Goal: Use online tool/utility: Utilize a website feature to perform a specific function

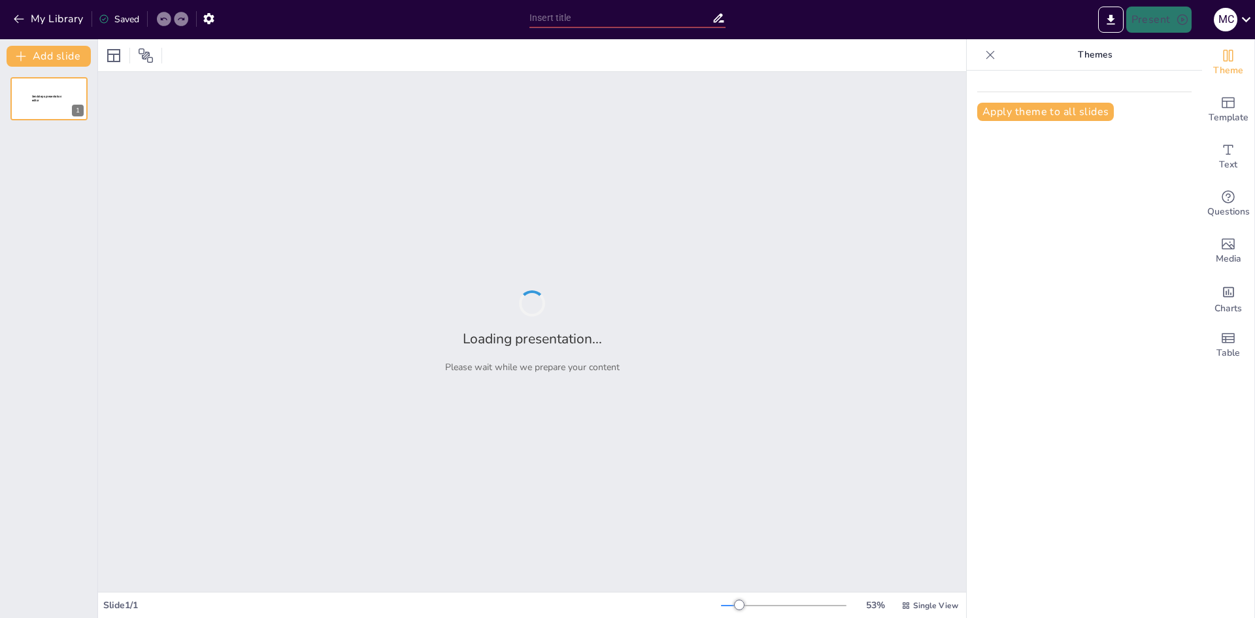
type input "From 10000 documents to one Chatbot"
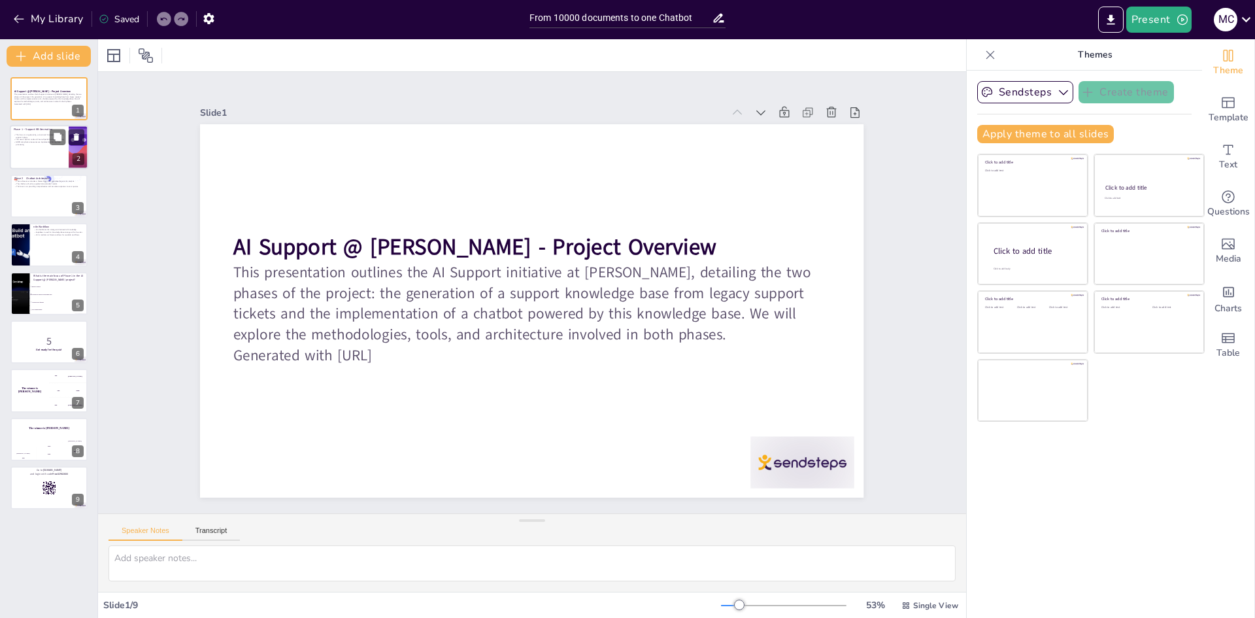
click at [35, 156] on div at bounding box center [49, 147] width 78 height 44
checkbox input "true"
type textarea "The knowledge base is crucial for ensuring that the chatbot has access to accur…"
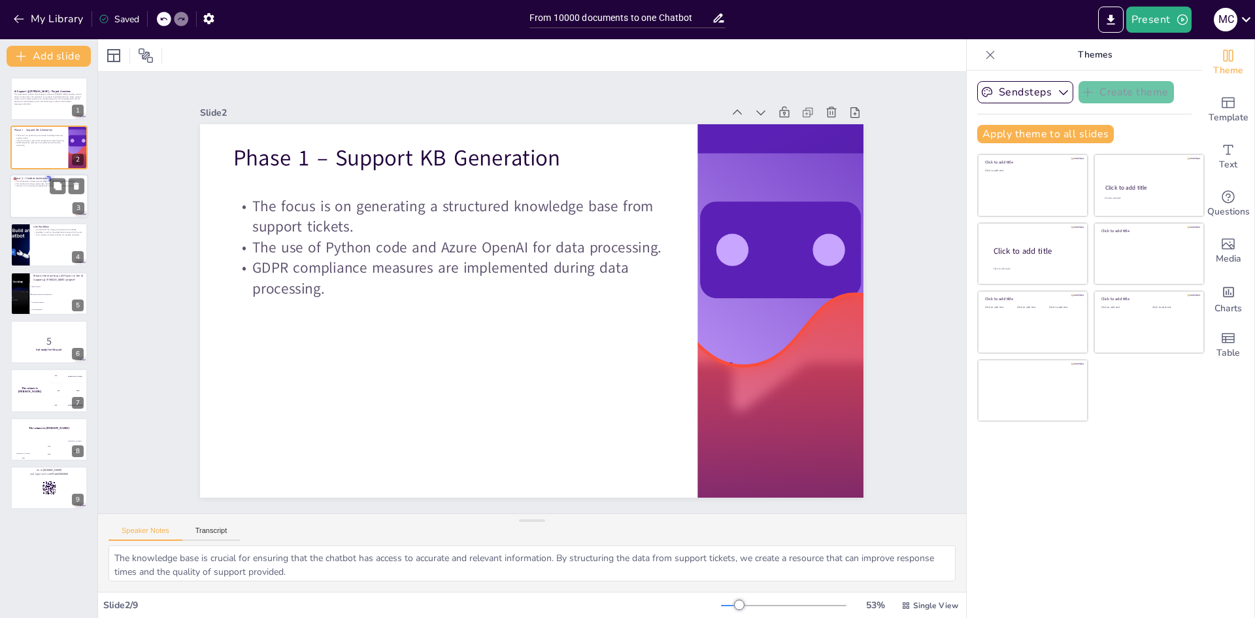
click at [35, 191] on div at bounding box center [49, 196] width 78 height 44
checkbox input "true"
type textarea "The architectural design is pivotal for the chatbot's effectiveness. By having …"
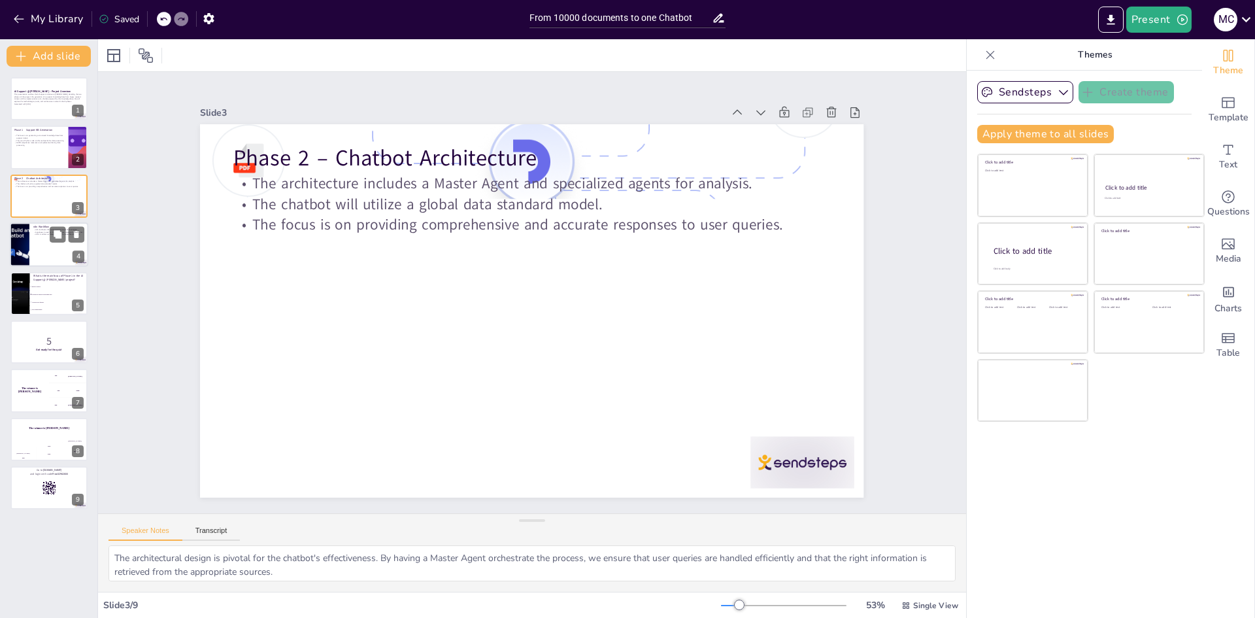
click at [44, 244] on div at bounding box center [49, 244] width 78 height 44
checkbox input "true"
type textarea "The n8n workflow is integral to managing our knowledge base effectively. By ena…"
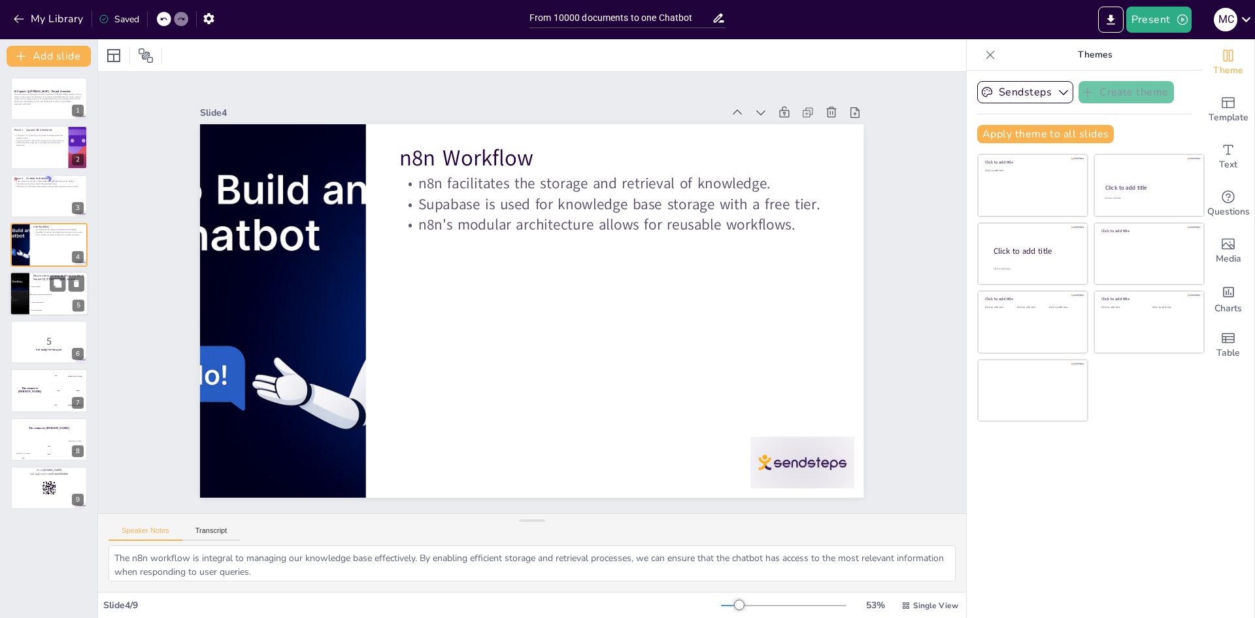
click at [39, 302] on span "Analyze user queries" at bounding box center [59, 302] width 56 height 2
checkbox input "true"
type textarea "The correct answer is "Generate a support knowledge base," which is the primary…"
checkbox input "true"
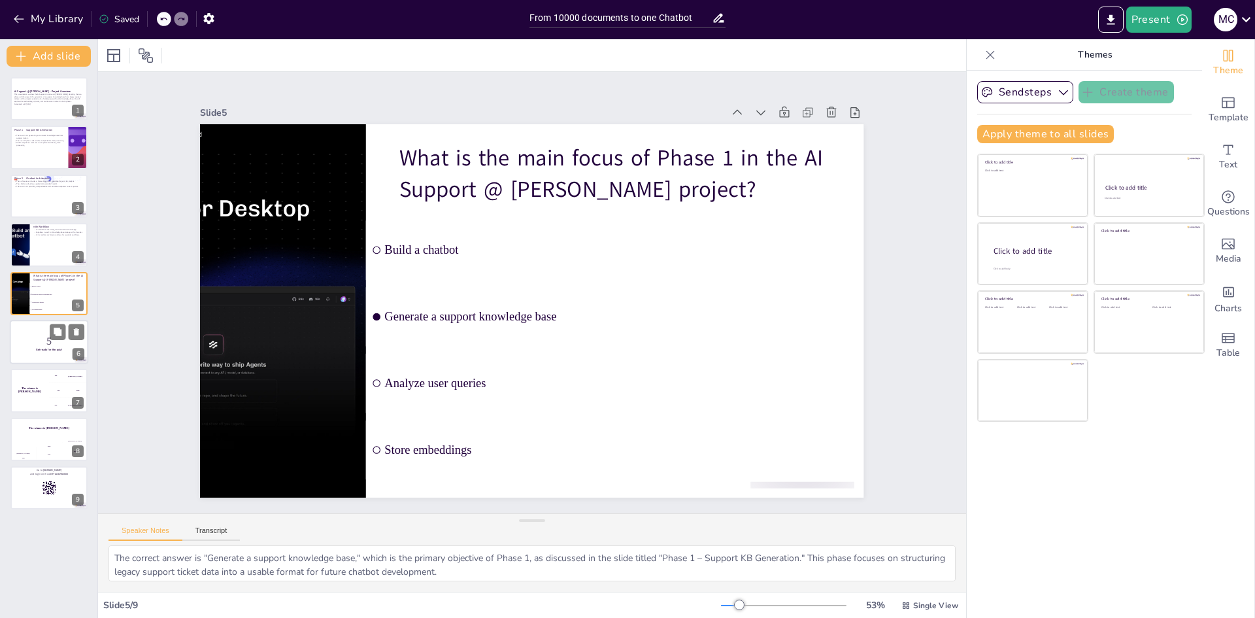
checkbox input "true"
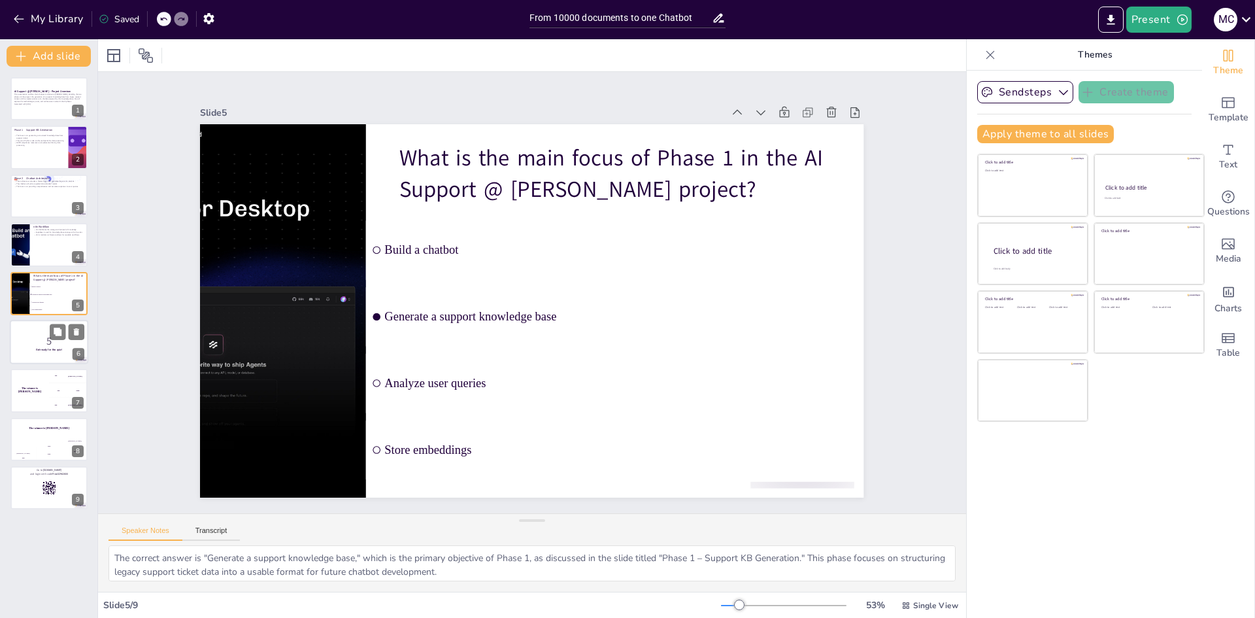
checkbox input "true"
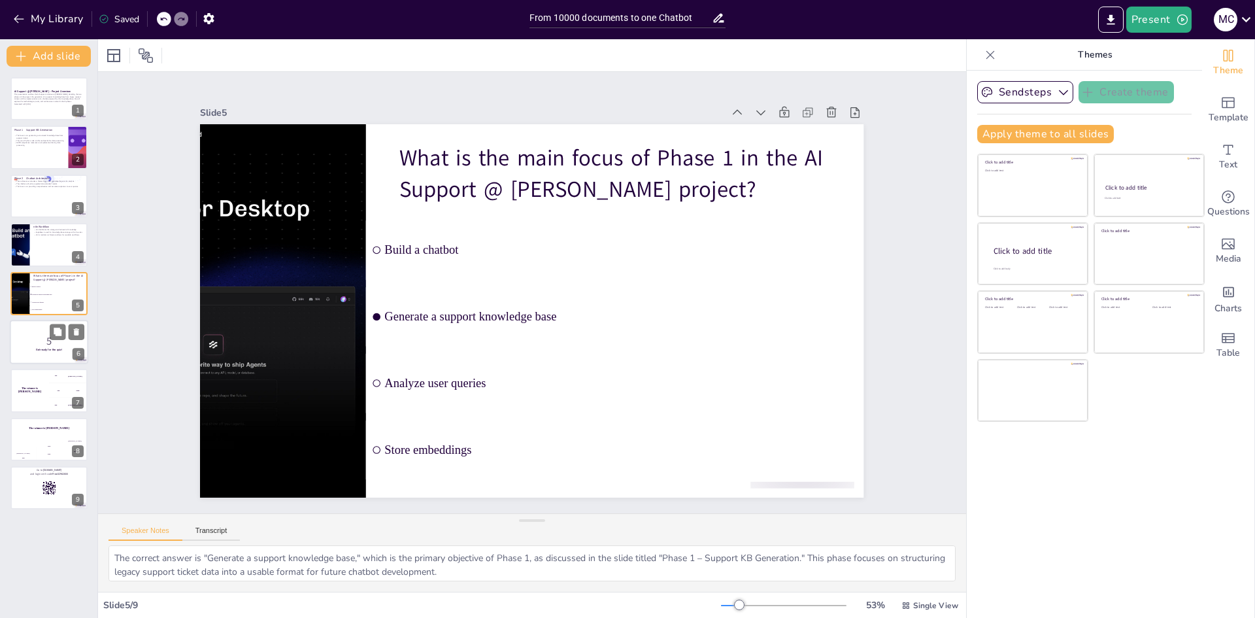
checkbox input "true"
click at [46, 338] on p "5" at bounding box center [49, 341] width 71 height 14
checkbox input "true"
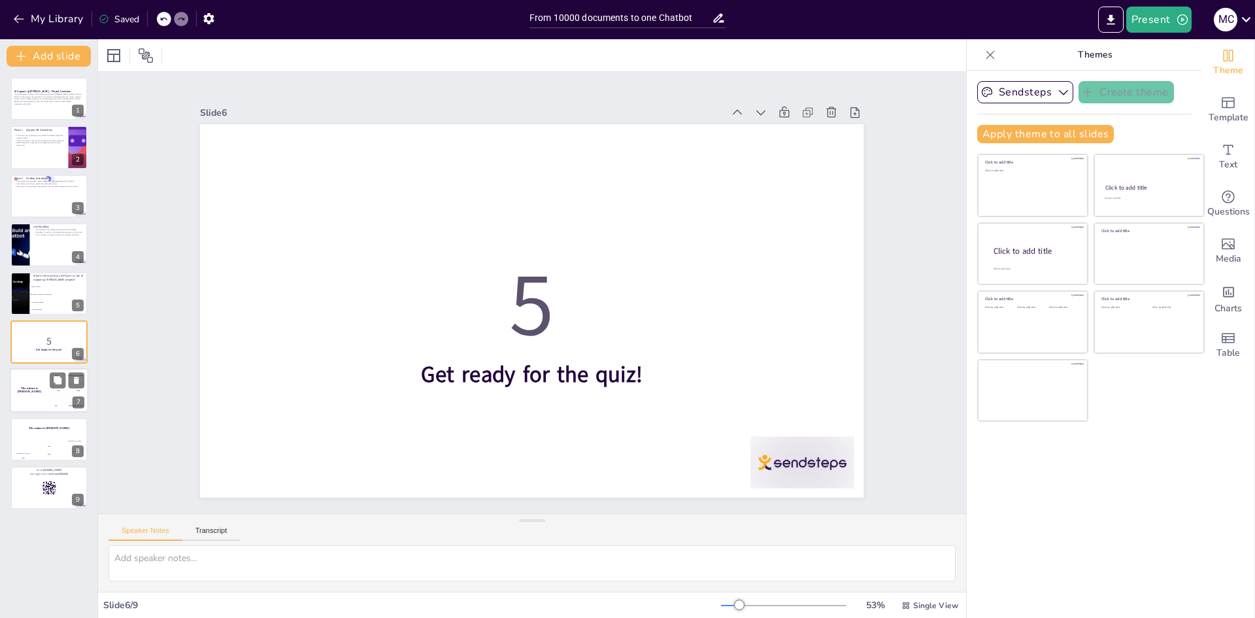
click at [21, 401] on div "The winner is [PERSON_NAME]" at bounding box center [29, 391] width 39 height 44
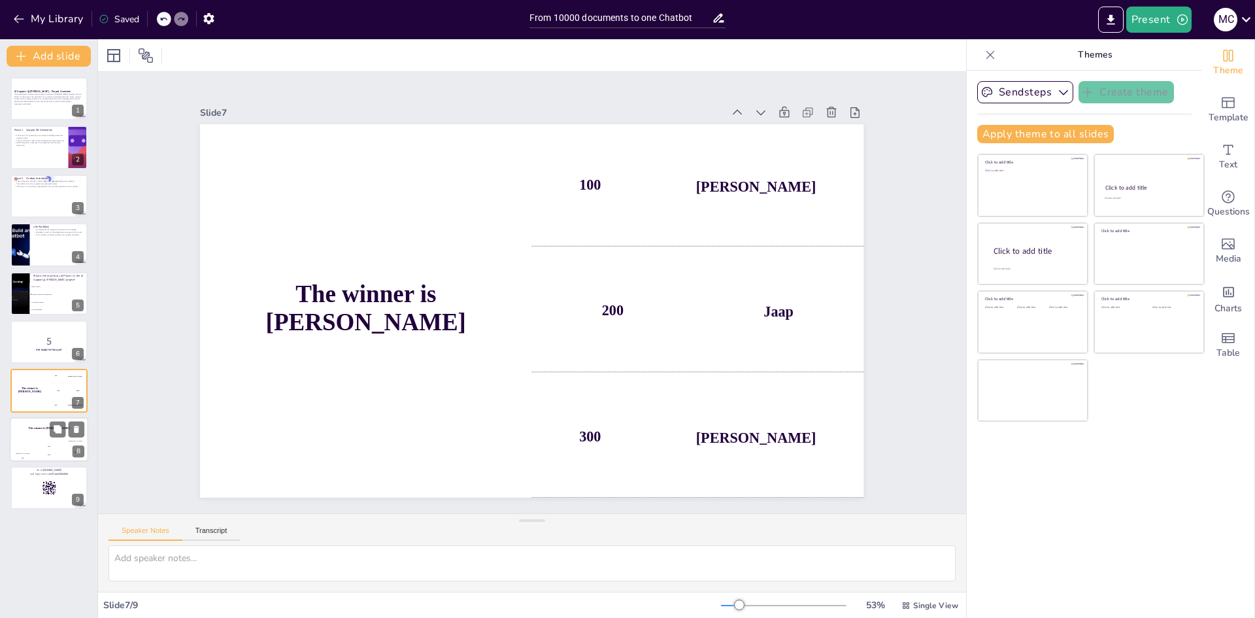
click at [37, 428] on h4 "The winner is [PERSON_NAME]" at bounding box center [49, 427] width 78 height 3
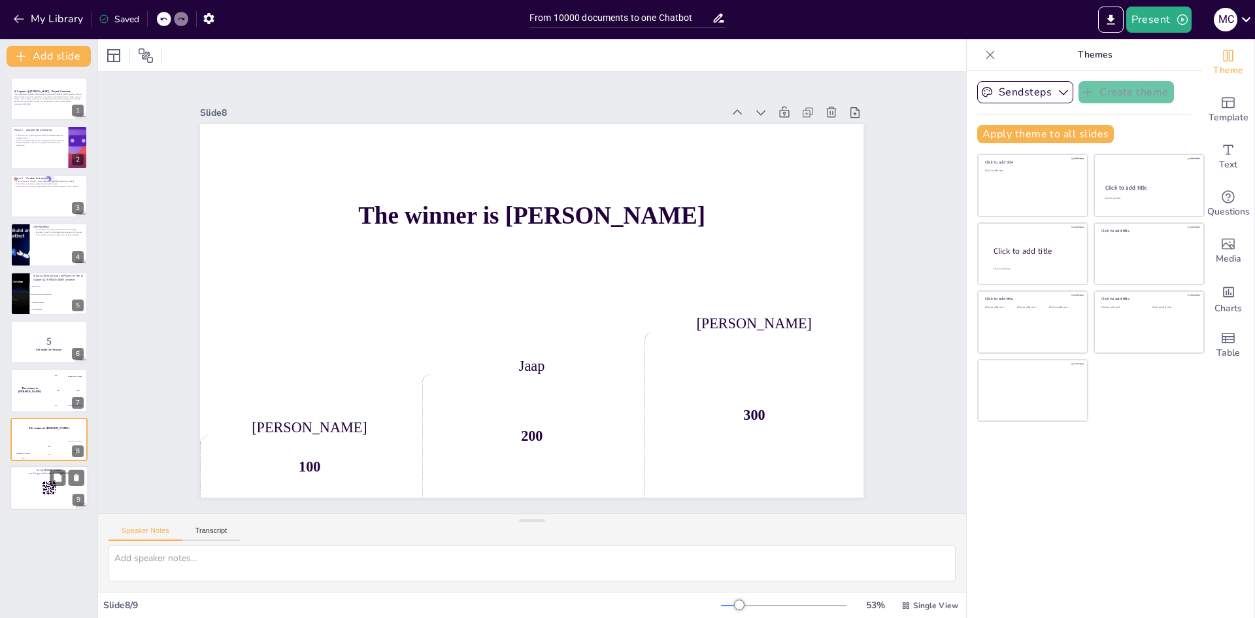
click at [38, 496] on div at bounding box center [49, 487] width 78 height 44
checkbox input "true"
type textarea "To participate in the interactive portion of this presentation, please ensure t…"
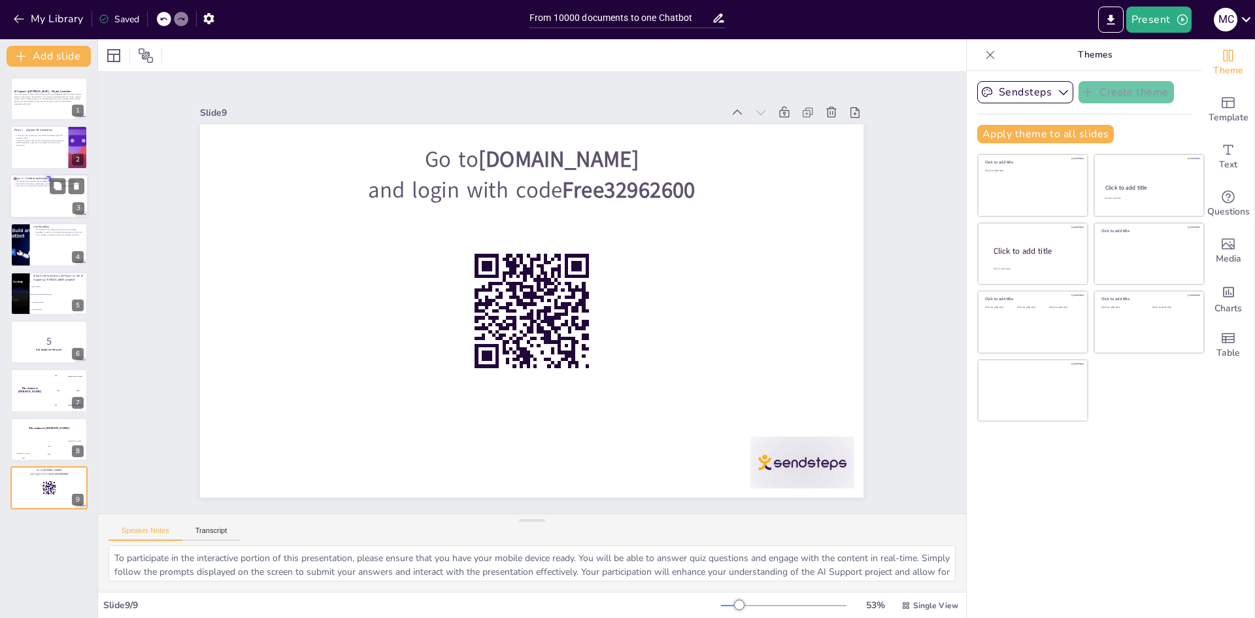
click at [50, 201] on div at bounding box center [49, 196] width 78 height 44
checkbox input "true"
type textarea "The architectural design is pivotal for the chatbot's effectiveness. By having …"
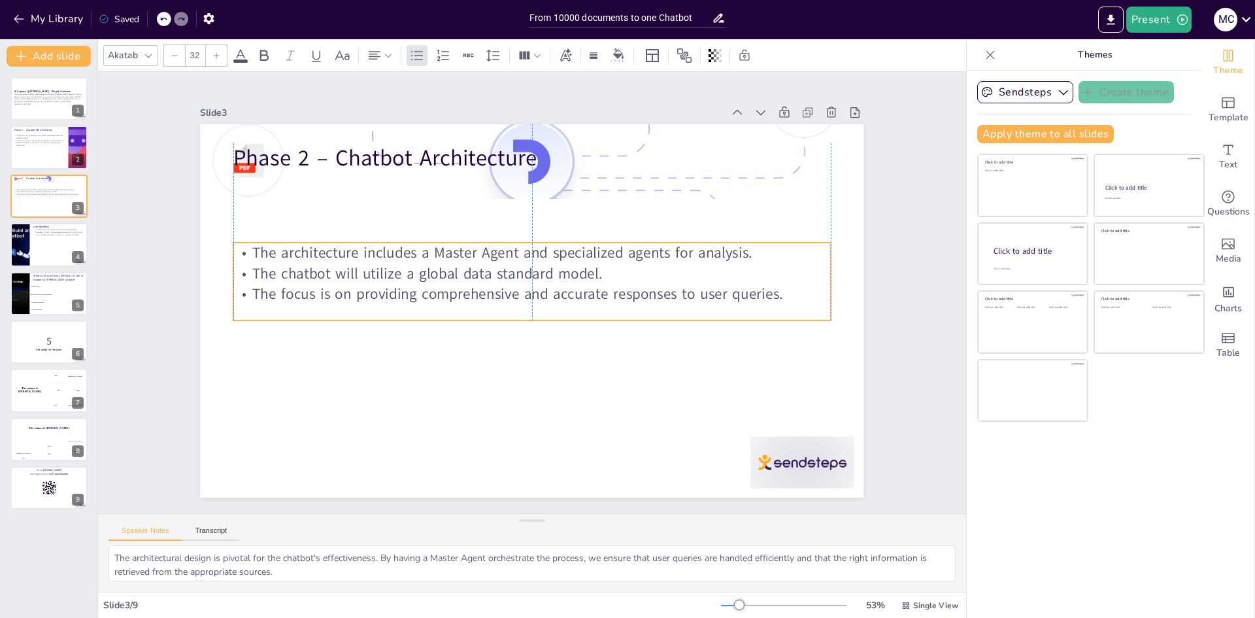
drag, startPoint x: 344, startPoint y: 197, endPoint x: 345, endPoint y: 266, distance: 69.3
click at [345, 266] on p "The chatbot will utilize a global data standard model." at bounding box center [534, 273] width 596 height 83
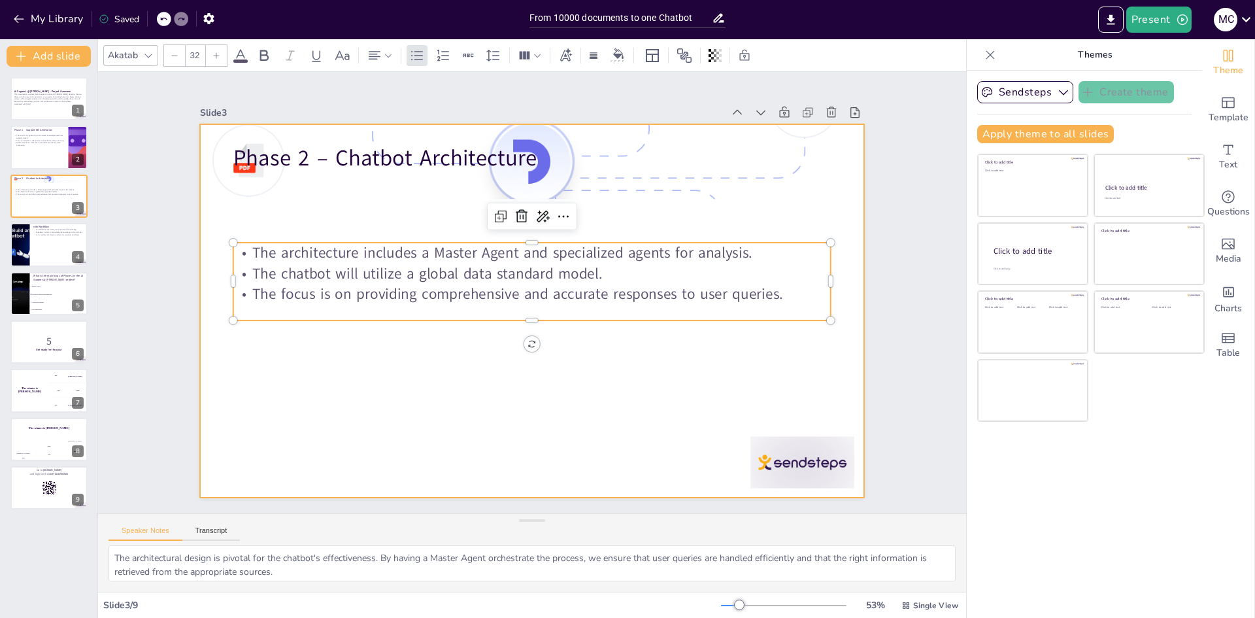
click at [328, 202] on div at bounding box center [531, 310] width 663 height 373
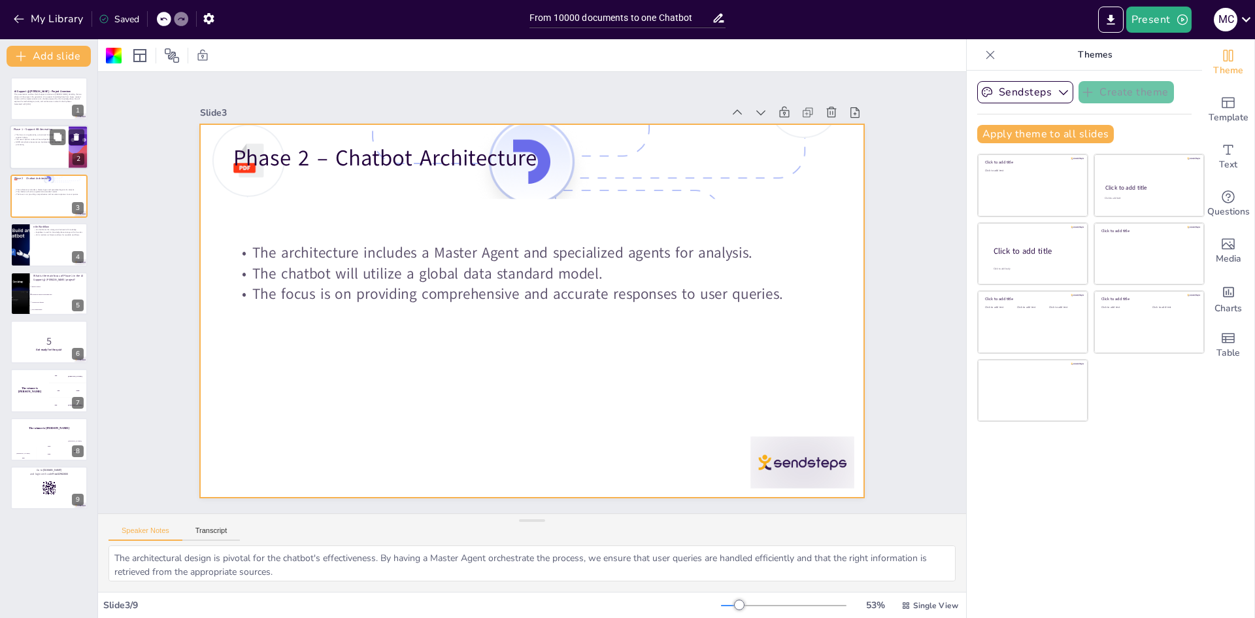
click at [33, 152] on div at bounding box center [49, 147] width 78 height 44
checkbox input "true"
type textarea "The knowledge base is crucial for ensuring that the chatbot has access to accur…"
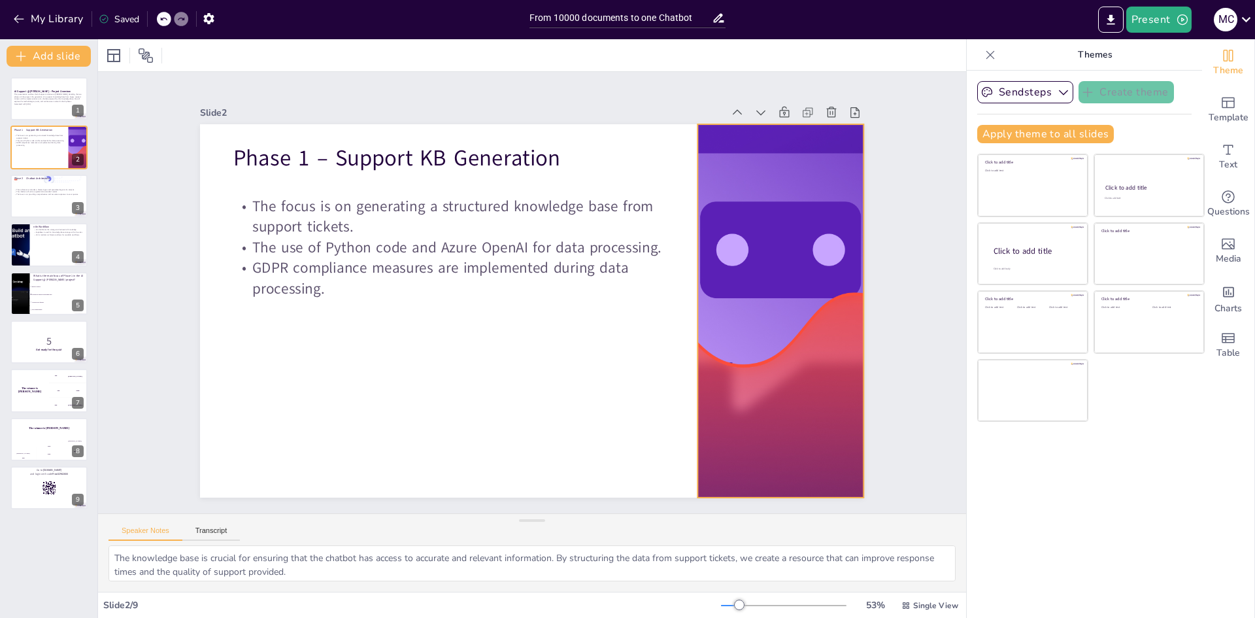
click at [757, 333] on div at bounding box center [781, 310] width 746 height 373
drag, startPoint x: 769, startPoint y: 494, endPoint x: 731, endPoint y: 493, distance: 37.3
click at [731, 514] on div at bounding box center [757, 528] width 166 height 28
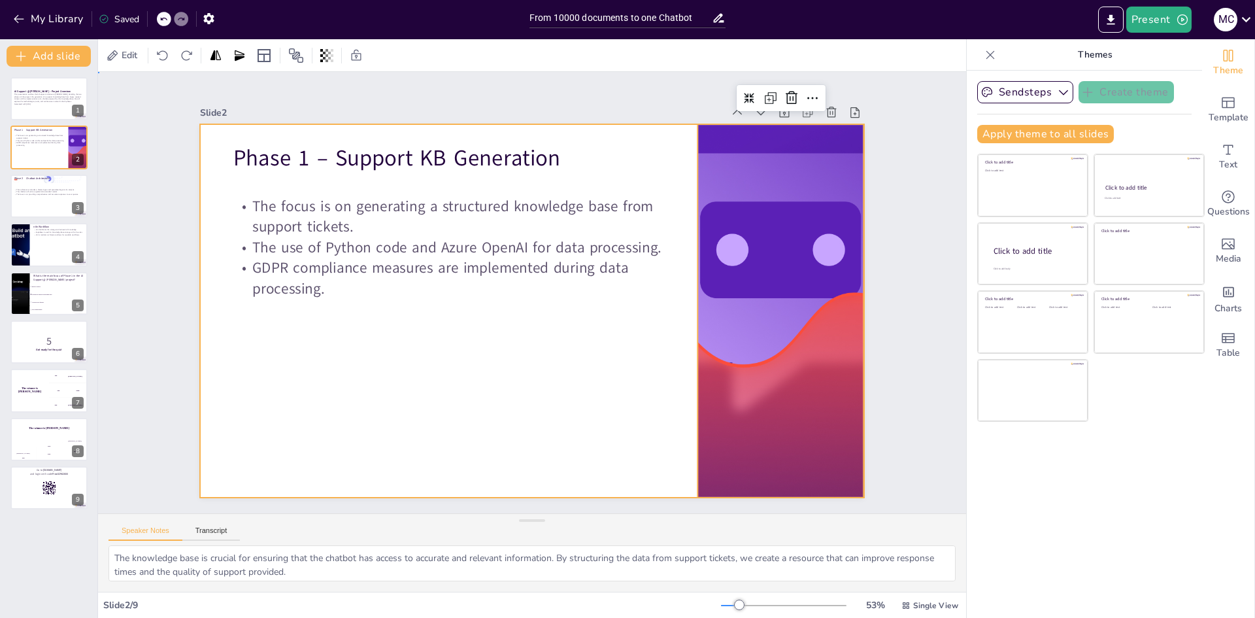
click at [586, 427] on div at bounding box center [531, 310] width 663 height 373
click at [25, 111] on div at bounding box center [49, 98] width 78 height 44
checkbox input "true"
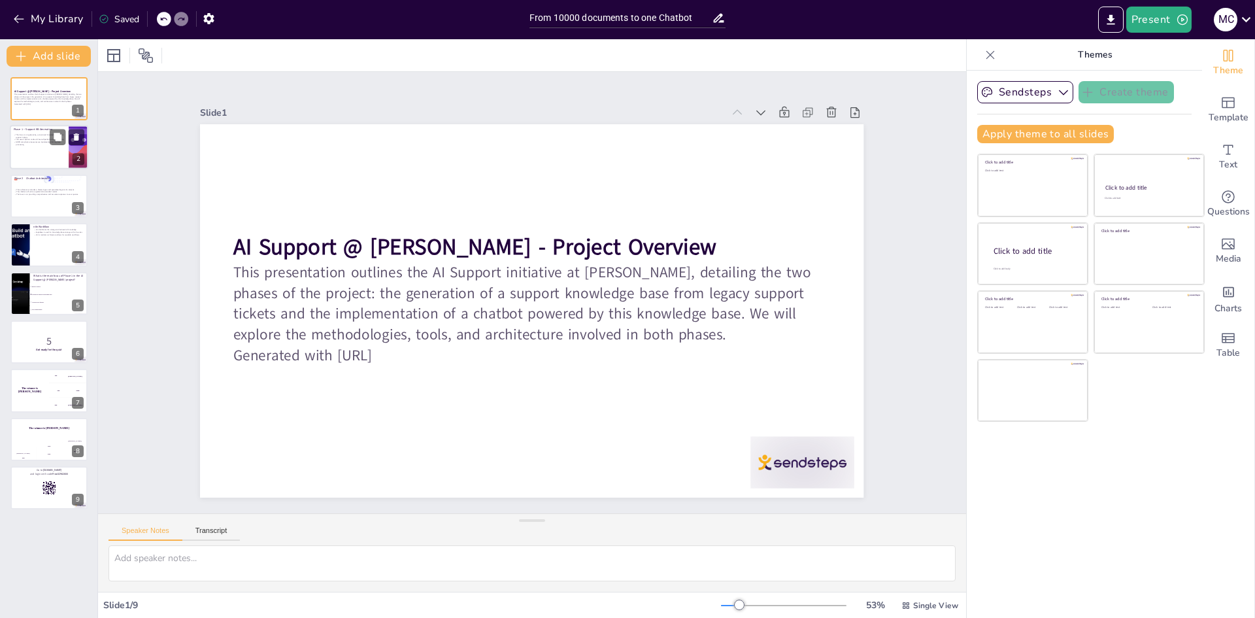
click at [51, 151] on div at bounding box center [49, 147] width 78 height 44
checkbox input "true"
type textarea "The knowledge base is crucial for ensuring that the chatbot has access to accur…"
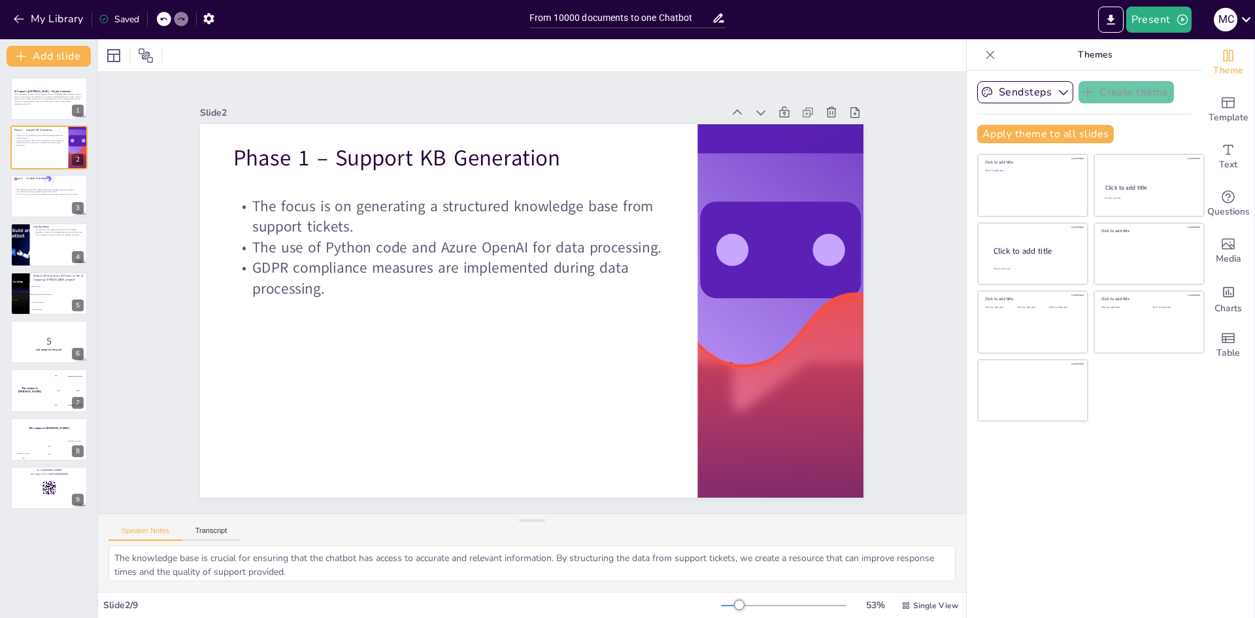
checkbox input "true"
